Goal: Task Accomplishment & Management: Manage account settings

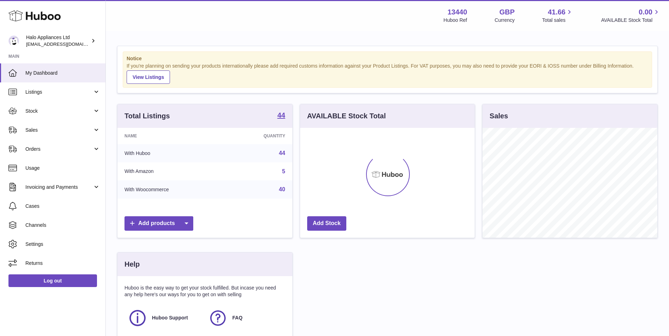
scroll to position [110, 174]
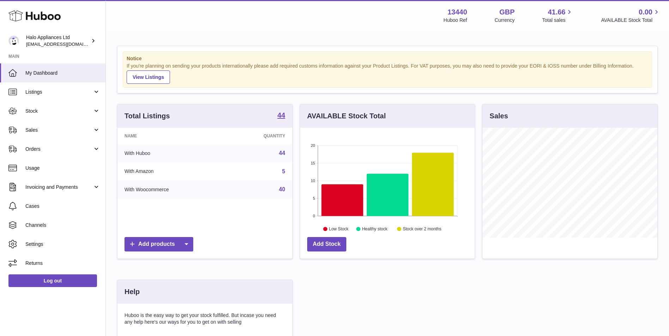
click at [38, 14] on icon at bounding box center [34, 16] width 52 height 14
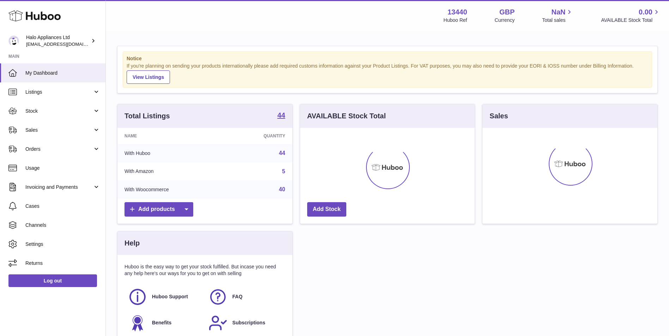
click at [53, 279] on link "Log out" at bounding box center [52, 281] width 88 height 13
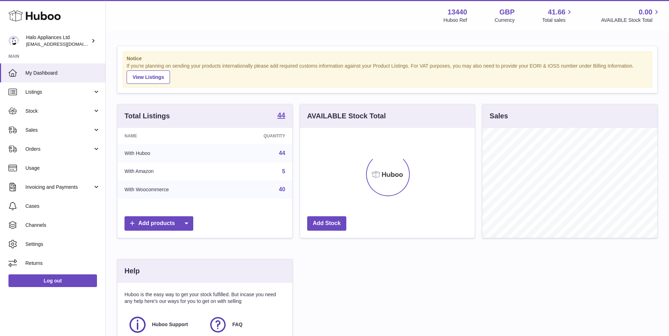
scroll to position [110, 174]
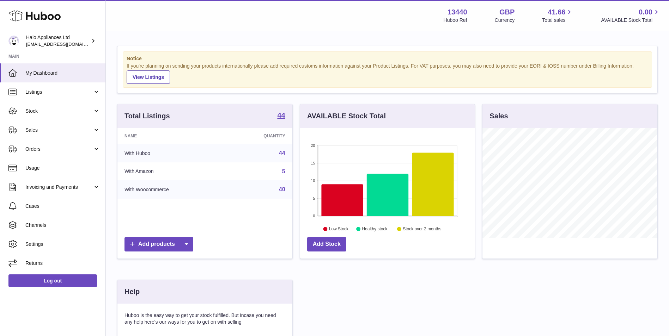
click at [47, 12] on icon at bounding box center [34, 16] width 52 height 14
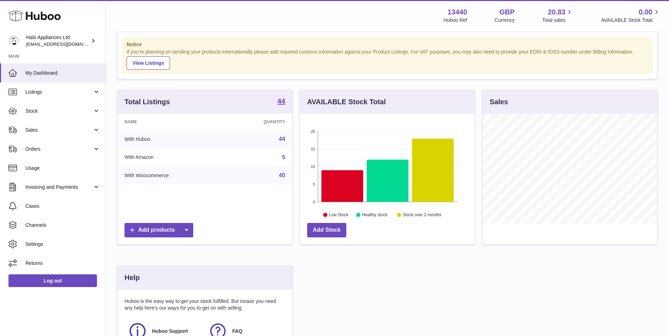
scroll to position [110, 174]
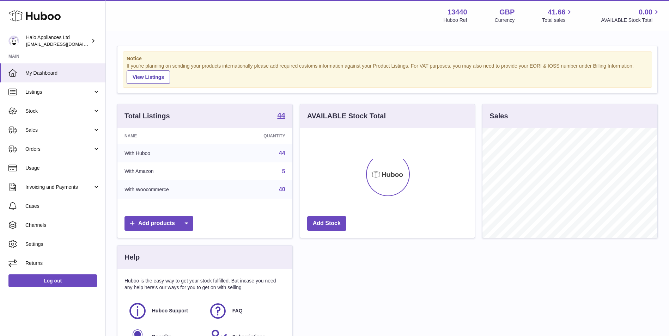
scroll to position [110, 174]
